Goal: Navigation & Orientation: Find specific page/section

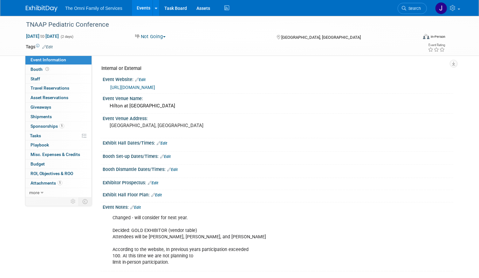
click at [36, 7] on img at bounding box center [42, 8] width 32 height 6
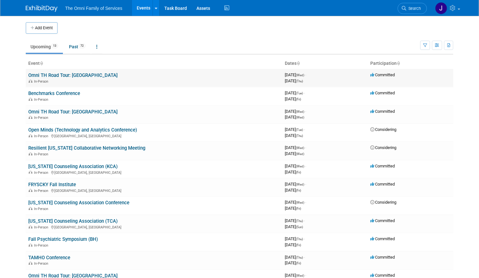
click at [71, 76] on link "Omni TH Road Tour: [GEOGRAPHIC_DATA]" at bounding box center [72, 75] width 89 height 6
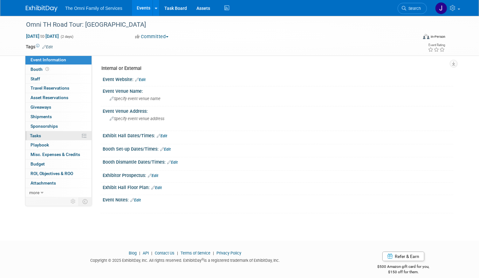
click at [39, 134] on span "Tasks 0%" at bounding box center [35, 135] width 11 height 5
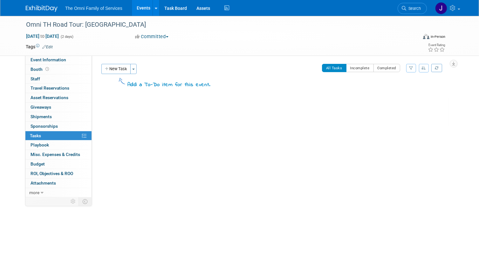
click at [47, 9] on img at bounding box center [42, 8] width 32 height 6
